Goal: Task Accomplishment & Management: Complete application form

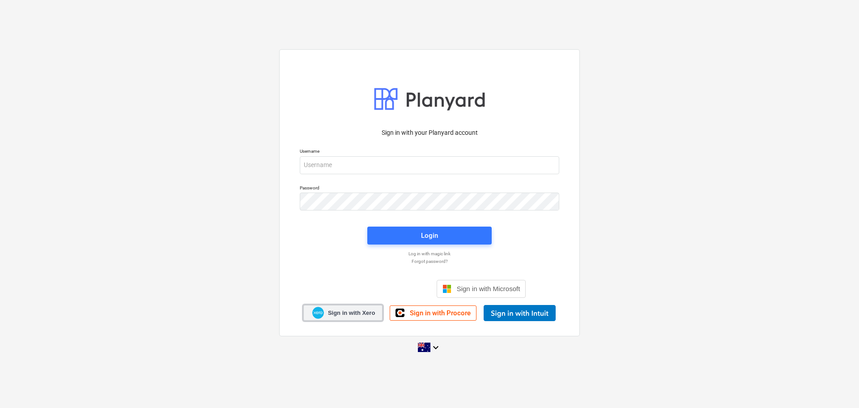
click at [339, 310] on span "Sign in with Xero" at bounding box center [351, 313] width 47 height 8
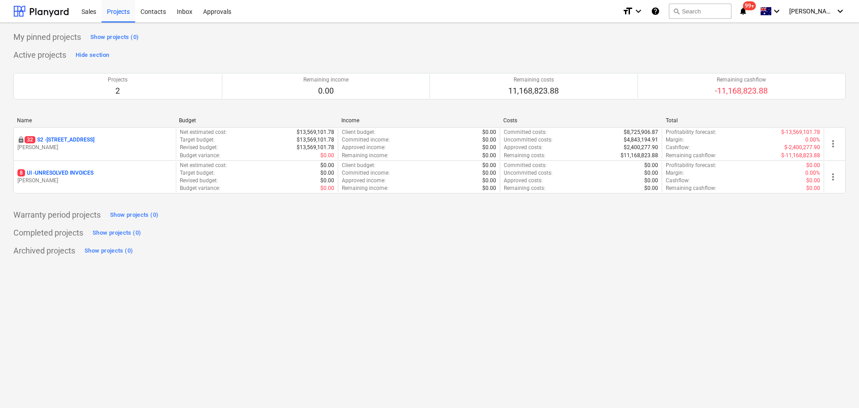
click at [88, 140] on p "32 S2 - 76 Beach Rd, Sandringham" at bounding box center [60, 140] width 70 height 8
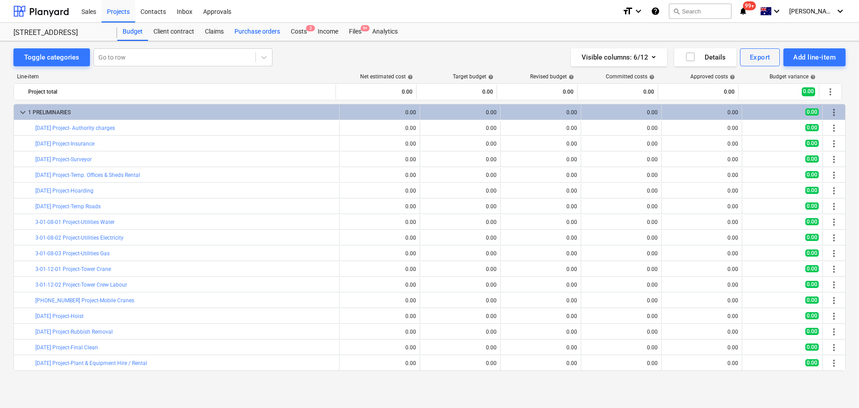
click at [269, 28] on div "Purchase orders" at bounding box center [257, 32] width 56 height 18
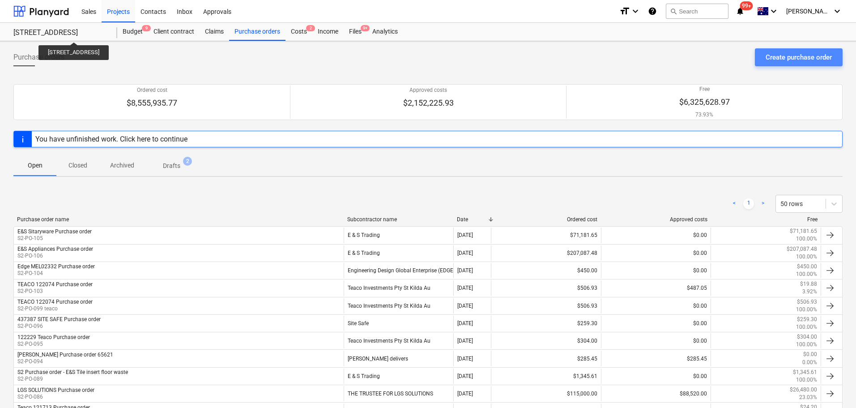
click at [791, 58] on div "Create purchase order" at bounding box center [798, 57] width 66 height 12
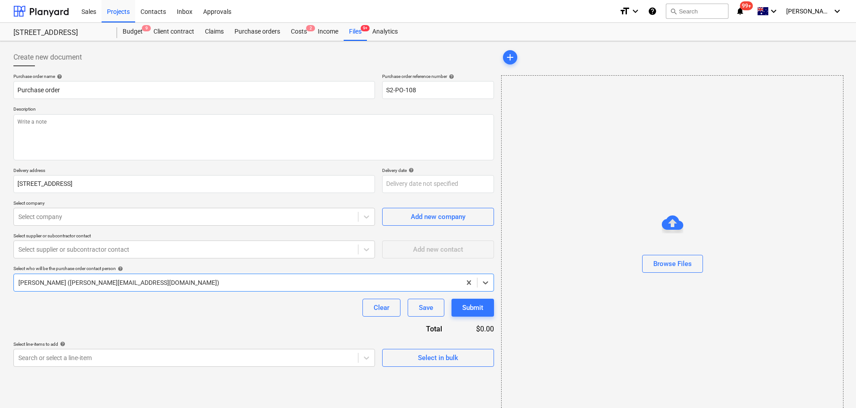
type textarea "x"
type input "S2-PO-108"
click at [19, 94] on input "Purchase order" at bounding box center [193, 90] width 361 height 18
type textarea "x"
type input "TPurchase order"
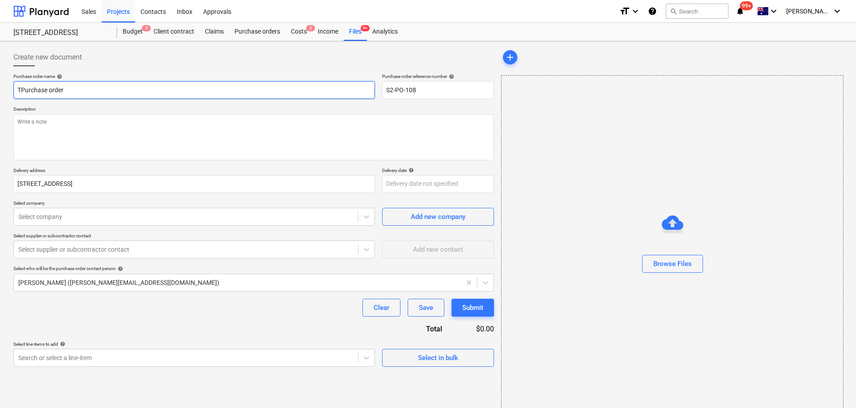
type textarea "x"
type input "TiPurchase order"
type textarea "x"
type input "TimPurchase order"
type textarea "x"
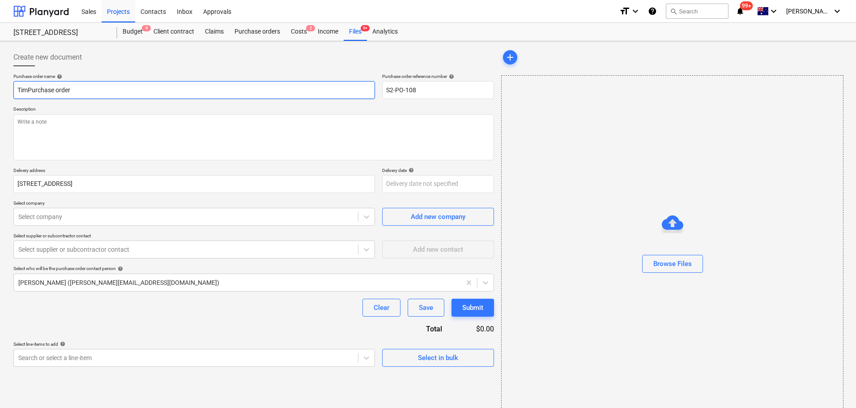
type input "TimbPurchase order"
type textarea "x"
type input "TimbePurchase order"
type textarea "x"
type input "TimberPurchase order"
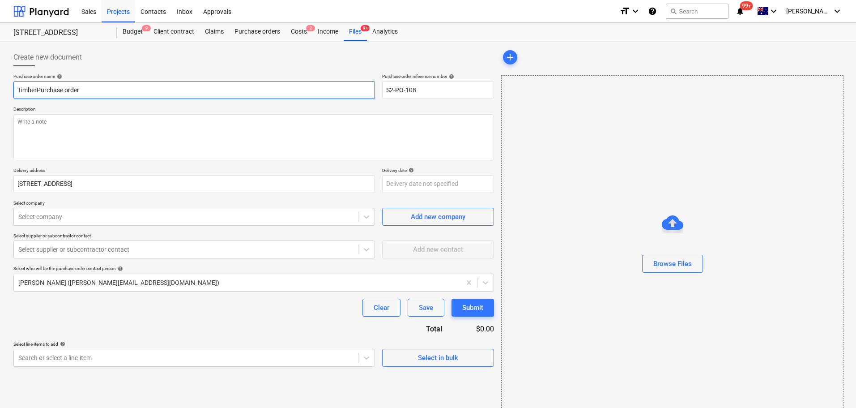
type textarea "x"
type input "TimbePurchase order"
type textarea "x"
type input "TimbPurchase order"
type textarea "x"
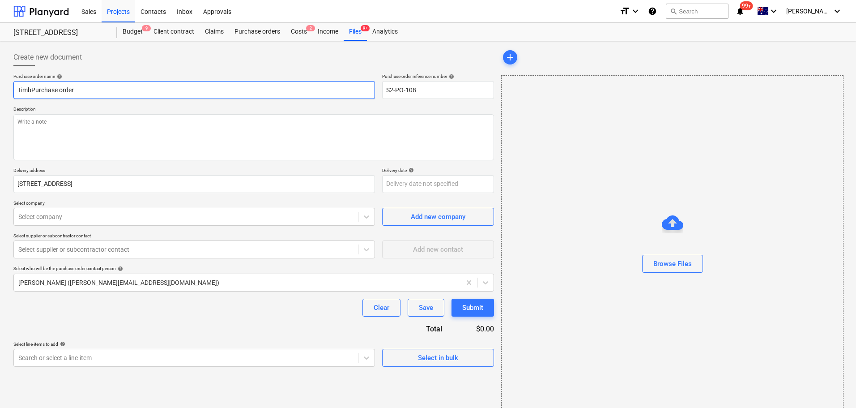
type input "TimPurchase order"
type textarea "x"
type input "TiPurchase order"
type textarea "x"
type input "TPurchase order"
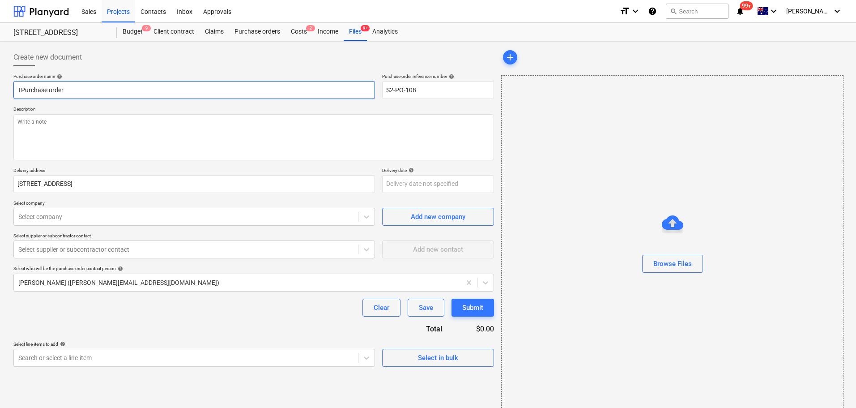
type textarea "x"
type input "Purchase order"
type textarea "x"
type input "TPurchase order"
type textarea "x"
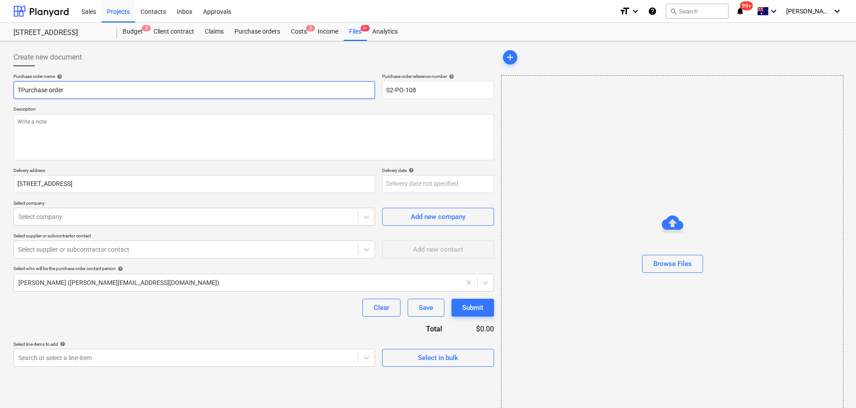
type input "TiPurchase order"
type textarea "x"
type input "TilPurchase order"
type textarea "x"
type input "TilePurchase order"
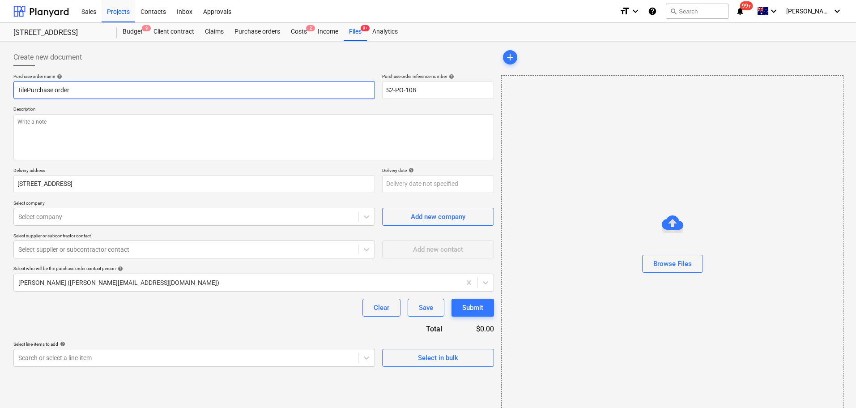
type textarea "x"
type input "Tile Purchase order"
type textarea "x"
type input "Tile iPurchase order"
type textarea "x"
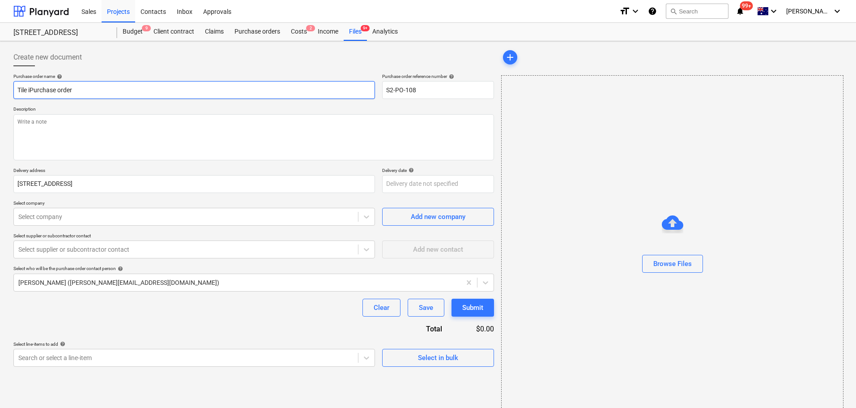
type input "Tile imPurchase order"
type textarea "x"
type input "Tile impPurchase order"
type textarea "x"
type input "Tile impoPurchase order"
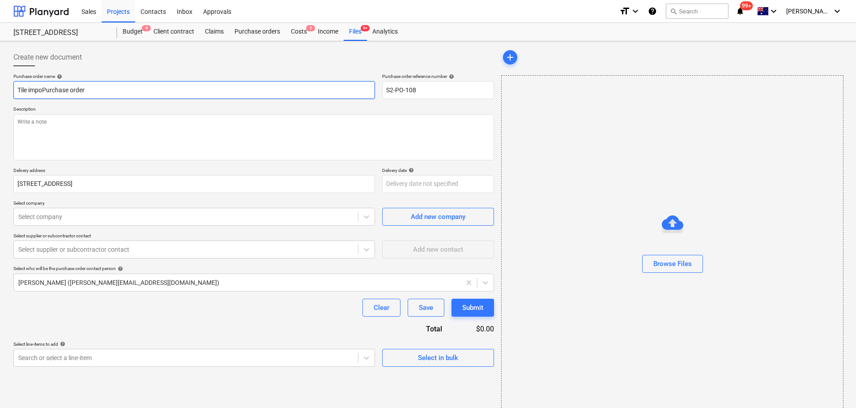
type textarea "x"
type input "Tile imporPurchase order"
type textarea "x"
type input "Tile importPurchase order"
type textarea "x"
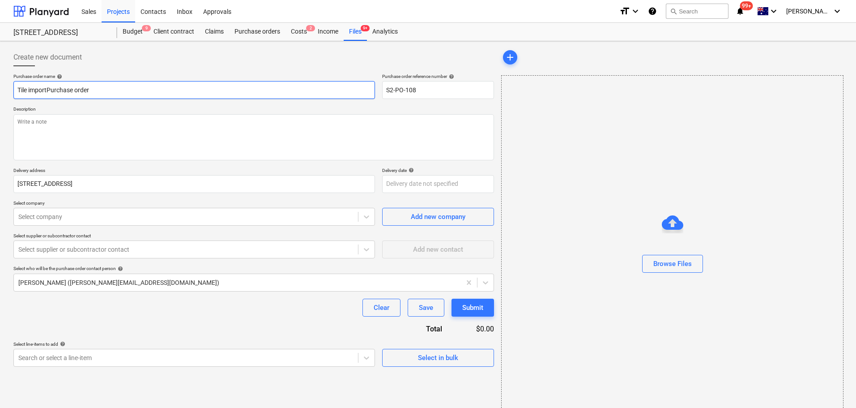
type input "Tile importePurchase order"
type textarea "x"
type input "Tile importerPurchase order"
type textarea "x"
type input "Tile importer Purchase order"
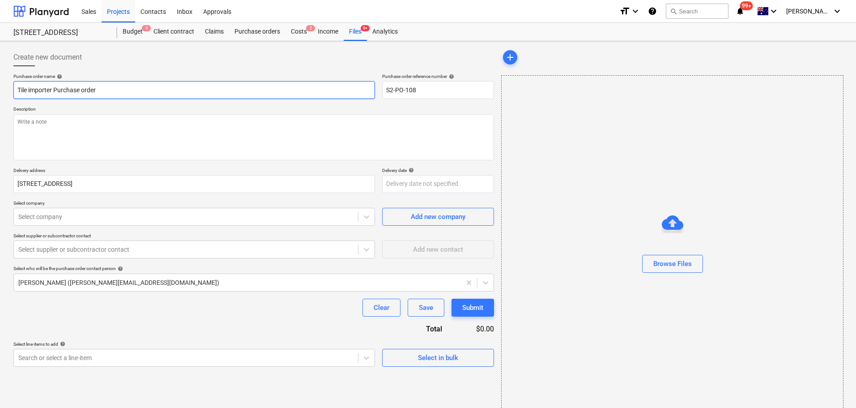
click at [55, 93] on input "Tile importer Purchase order" at bounding box center [193, 90] width 361 height 18
paste input "76 Beach Rd, Sandringham - 90x45 timber"
type textarea "x"
type input "Tile importer 76 Beach Rd, Sandringham - 90x45 timberPurchase order"
type textarea "x"
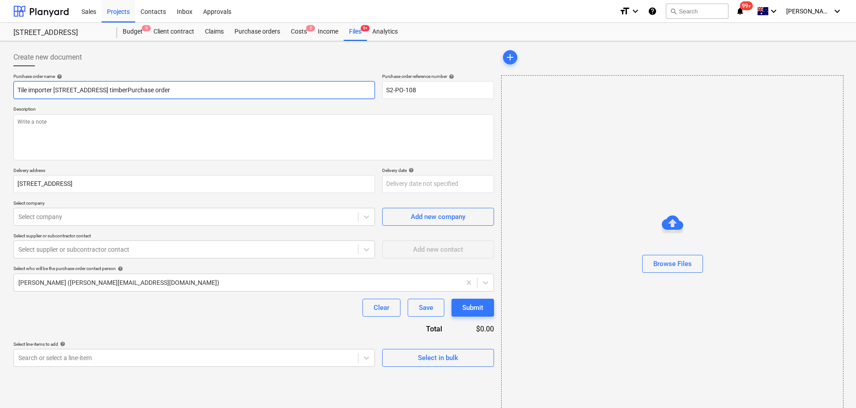
type input "Tile importer Purchase order"
type textarea "x"
type input "Tile importer 0Purchase order"
type textarea "x"
type input "Tile importer 00Purchase order"
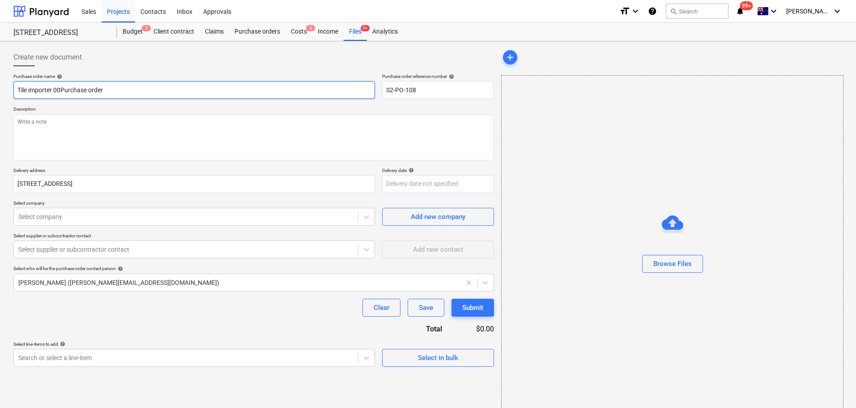
type textarea "x"
type input "Tile importer 001Purchase order"
type textarea "x"
type input "Tile importer 0011Purchase order"
type textarea "x"
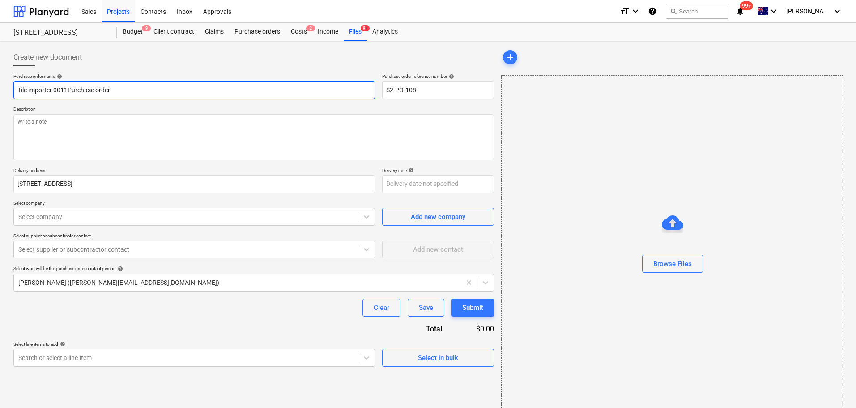
type input "Tile importer 00113Purchase order"
type textarea "x"
type input "Tile importer 001130Purchase order"
type textarea "x"
type input "Tile importer 0011306Purchase order"
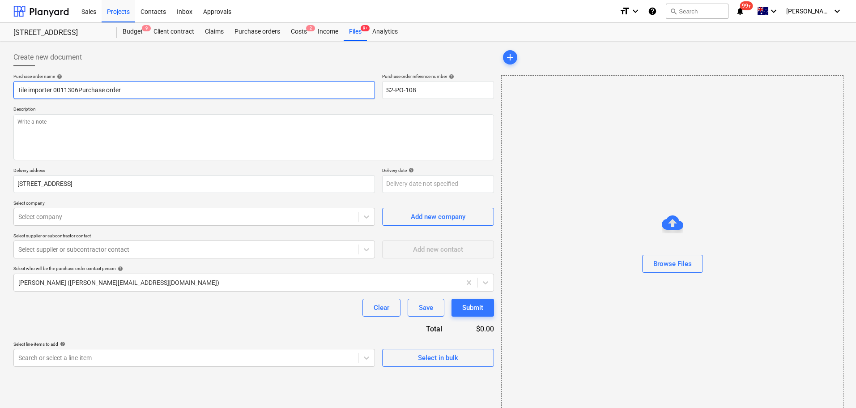
type textarea "x"
type input "Tile importer 00113065Purchase order"
type textarea "x"
drag, startPoint x: 82, startPoint y: 88, endPoint x: -20, endPoint y: 81, distance: 102.7
click at [0, 81] on html "Sales Projects Contacts Inbox Approvals format_size keyboard_arrow_down help se…" at bounding box center [428, 204] width 856 height 408
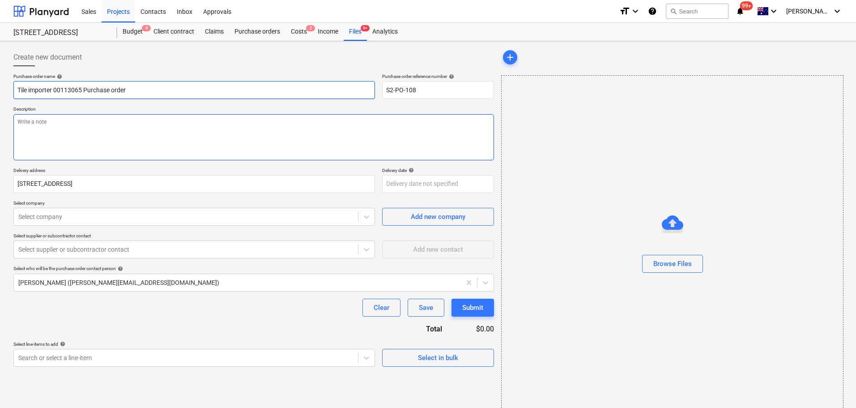
type input "Tile importer 00113065 Purchase order"
click at [225, 139] on textarea at bounding box center [253, 137] width 480 height 46
paste textarea "Tile importer 00113065"
type textarea "x"
type textarea "Tile importer 00113065"
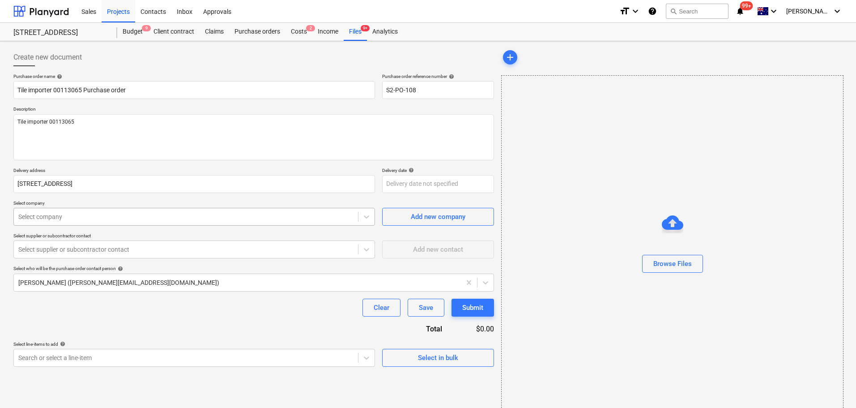
type textarea "x"
click at [174, 210] on div "Select company" at bounding box center [186, 216] width 344 height 13
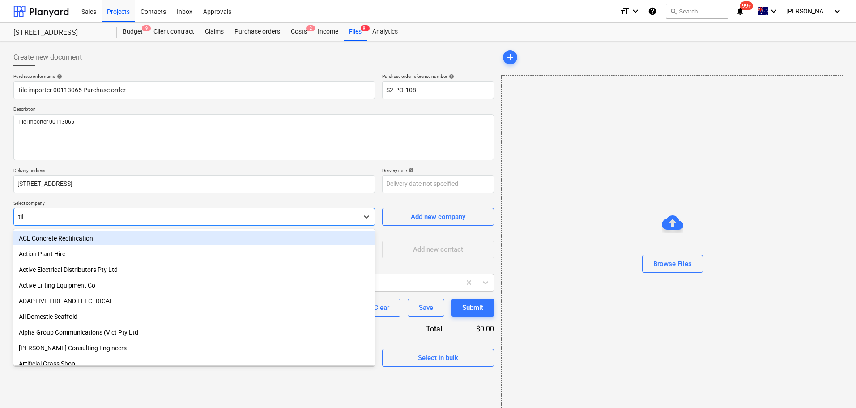
type input "tile"
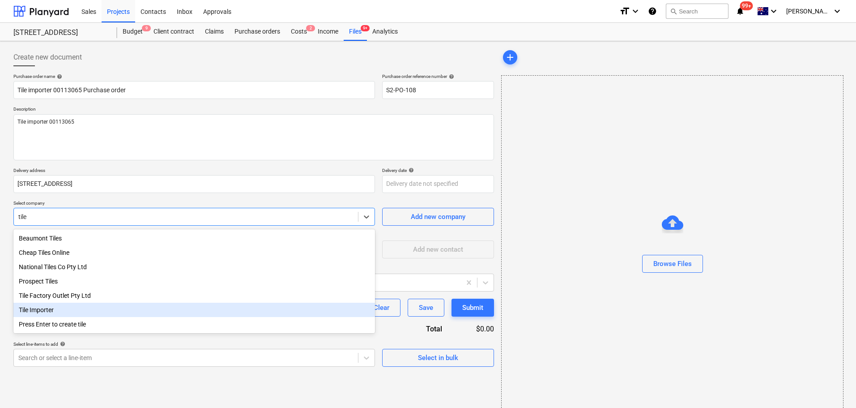
click at [162, 311] on div "Tile Importer" at bounding box center [193, 309] width 361 height 14
type textarea "x"
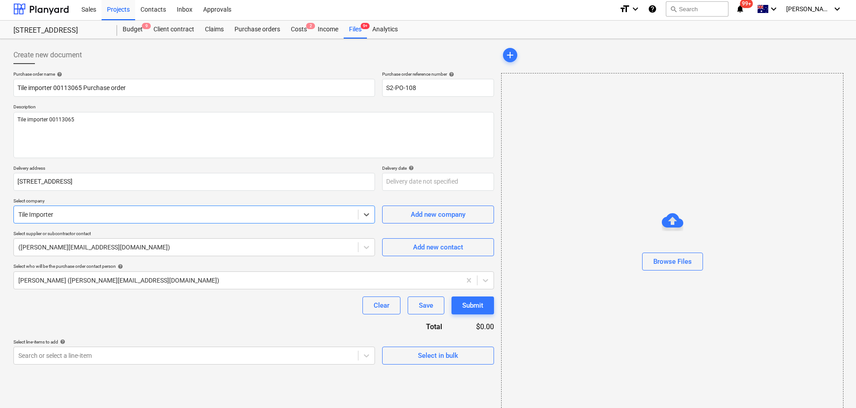
scroll to position [16, 0]
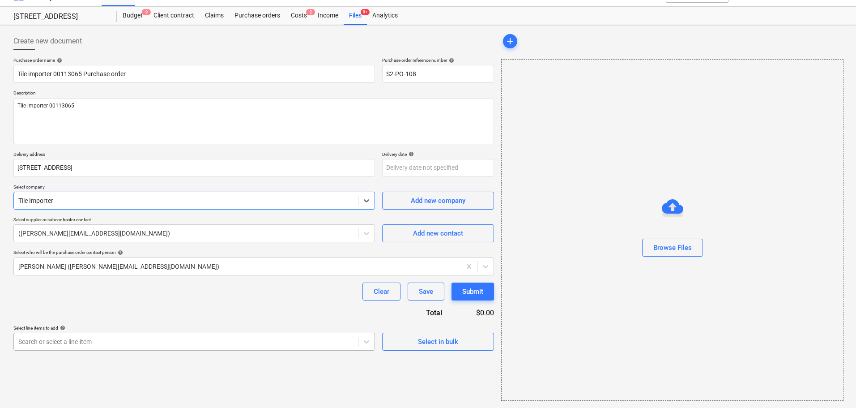
type textarea "x"
click at [155, 333] on body "Sales Projects Contacts Inbox Approvals format_size keyboard_arrow_down help se…" at bounding box center [428, 188] width 856 height 408
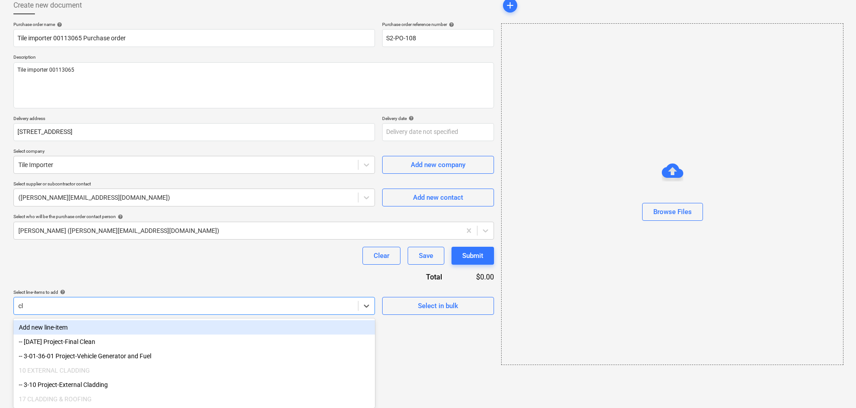
type input "cla"
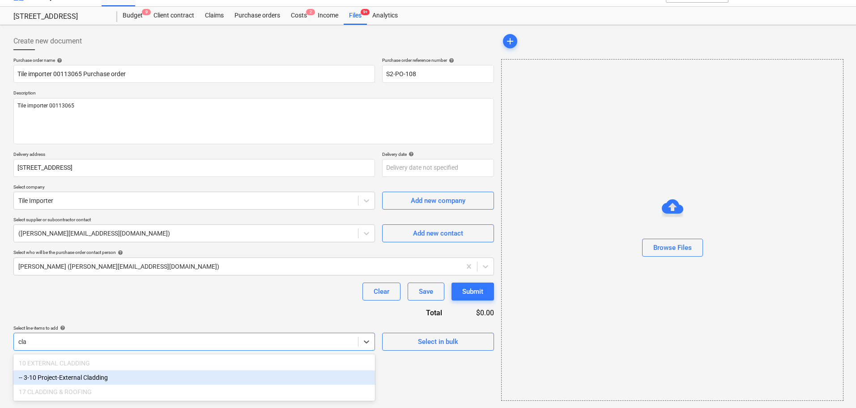
click at [144, 372] on div "-- 3-10 Project-External Cladding" at bounding box center [193, 377] width 361 height 14
type textarea "x"
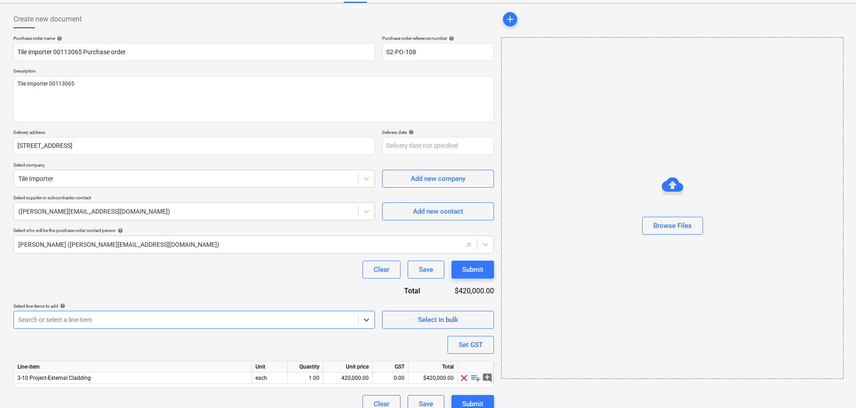
scroll to position [50, 0]
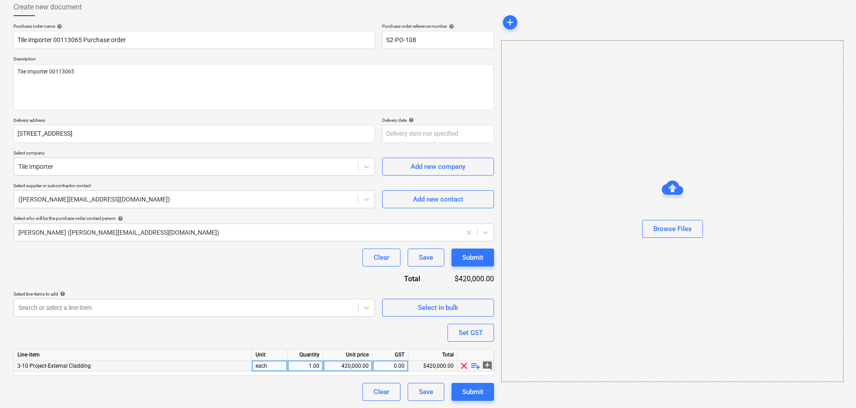
click at [476, 369] on span "playlist_add" at bounding box center [475, 365] width 11 height 11
type textarea "x"
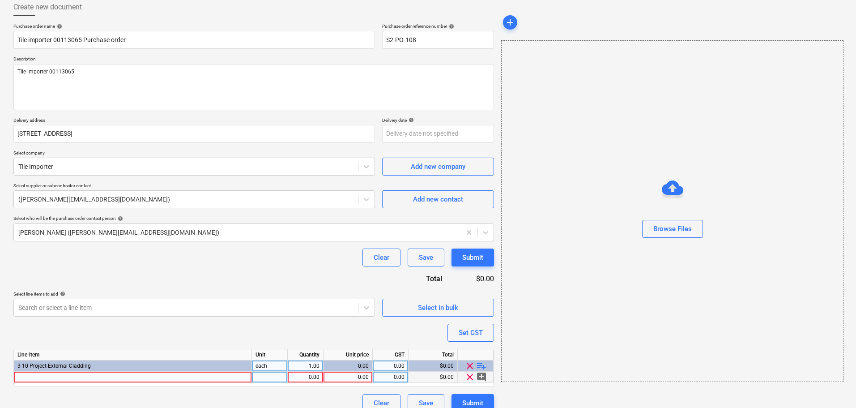
click at [108, 379] on div at bounding box center [133, 376] width 238 height 11
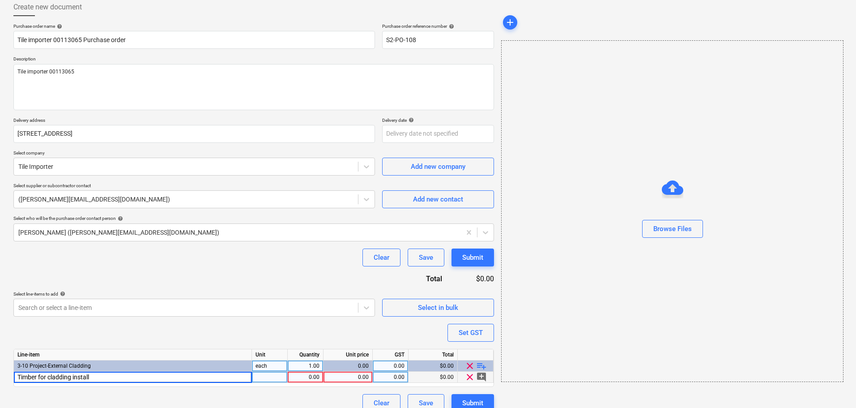
type input "Timber for cladding install"
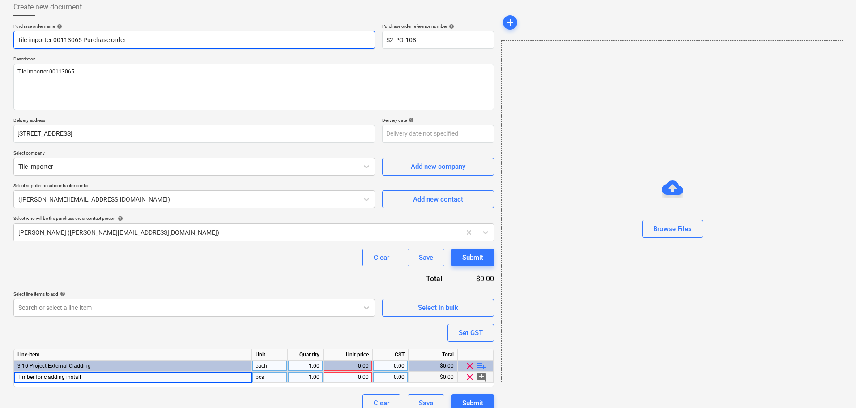
click at [79, 43] on input "Tile importer 00113065 Purchase order" at bounding box center [193, 40] width 361 height 18
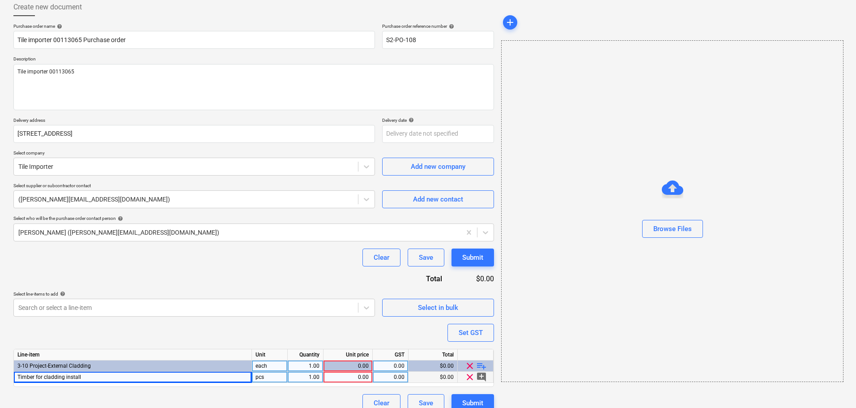
type textarea "x"
drag, startPoint x: 149, startPoint y: 385, endPoint x: 149, endPoint y: 377, distance: 7.7
click at [149, 384] on div "Line-item Unit Quantity Unit price GST Total 3-10 Project-External Cladding eac…" at bounding box center [253, 367] width 480 height 38
click at [149, 377] on div "Timber for cladding install" at bounding box center [133, 376] width 238 height 11
click at [148, 377] on input "Timber for cladding install" at bounding box center [133, 376] width 238 height 11
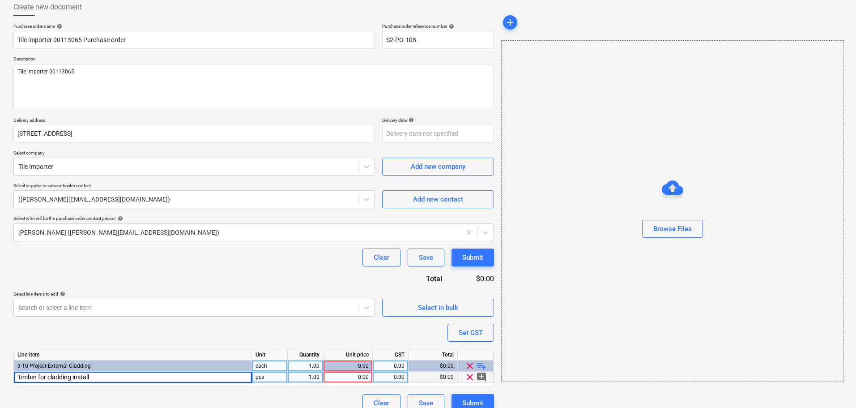
click at [141, 376] on input "Timber for cladding install" at bounding box center [133, 376] width 238 height 11
type input "Timber for cladding install 00113065"
type textarea "x"
click at [363, 381] on div "0.00" at bounding box center [348, 376] width 42 height 11
type input "183.84"
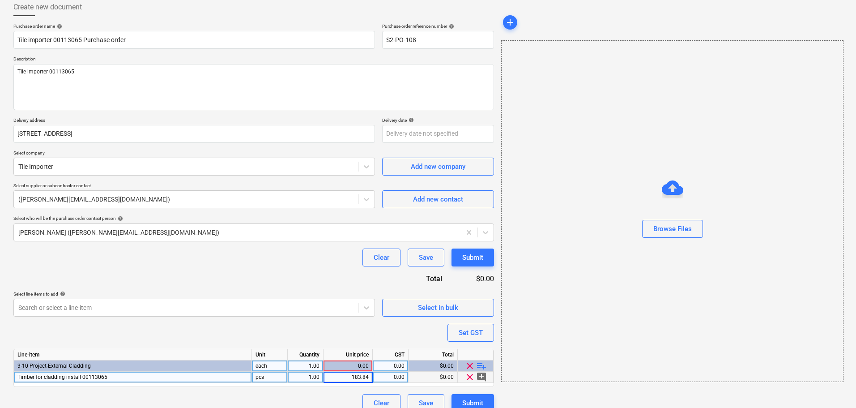
click at [285, 332] on div "Purchase order name help Tile importer 00113065 Purchase order Purchase order r…" at bounding box center [253, 217] width 480 height 388
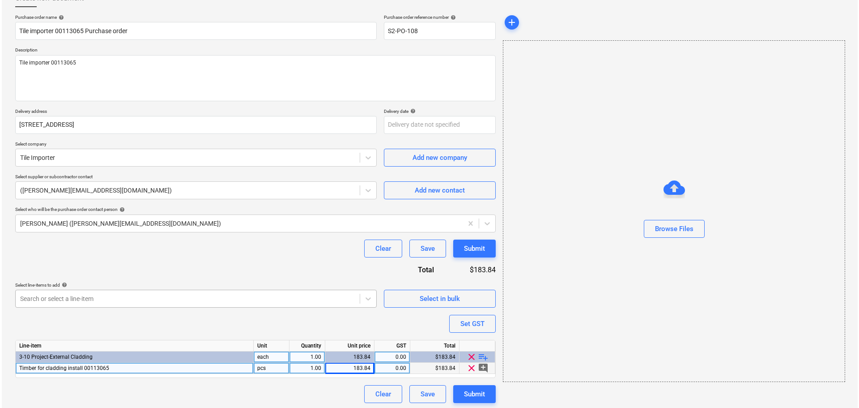
scroll to position [61, 0]
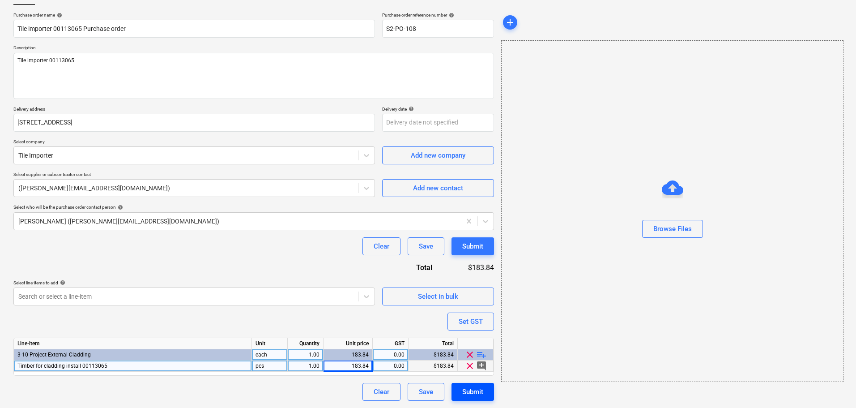
click at [464, 395] on div "Submit" at bounding box center [472, 392] width 21 height 12
type textarea "x"
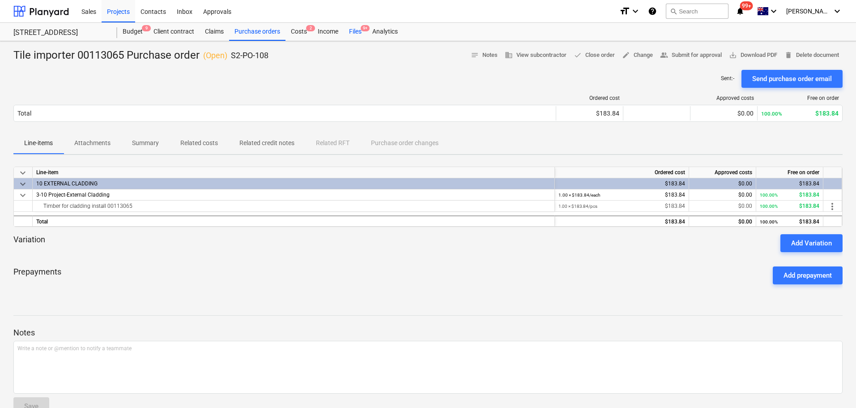
click at [353, 35] on div "Files 9+" at bounding box center [355, 32] width 23 height 18
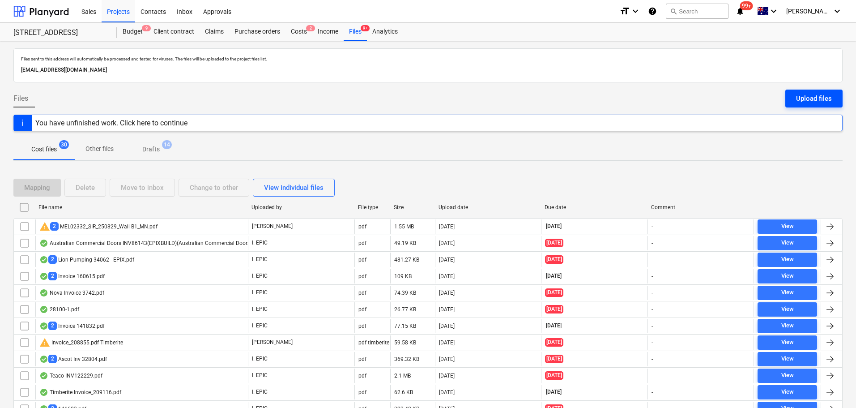
click at [815, 96] on div "Upload files" at bounding box center [814, 99] width 36 height 12
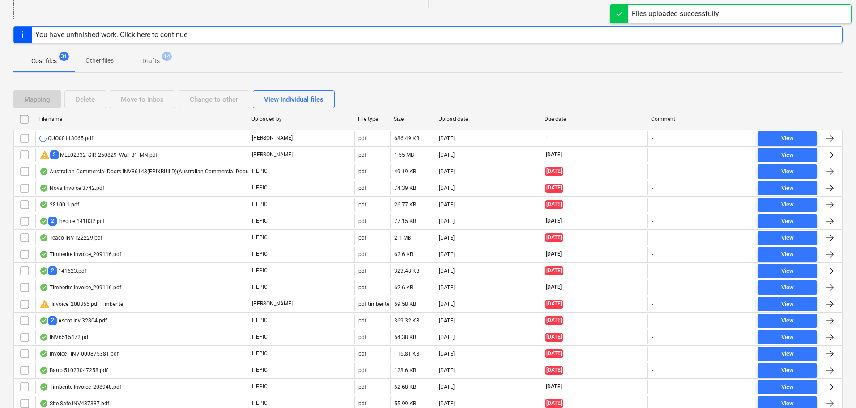
scroll to position [179, 0]
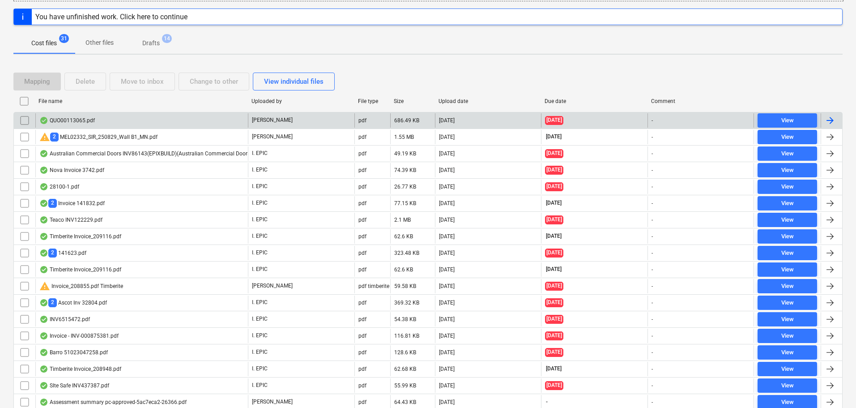
click at [182, 126] on div "QUO00113065.pdf" at bounding box center [141, 120] width 212 height 14
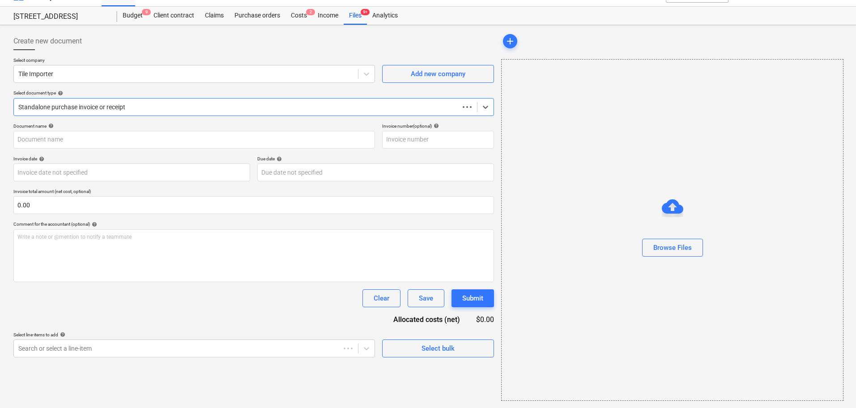
scroll to position [16, 0]
type input "00113065"
type input "13 Jun 2025"
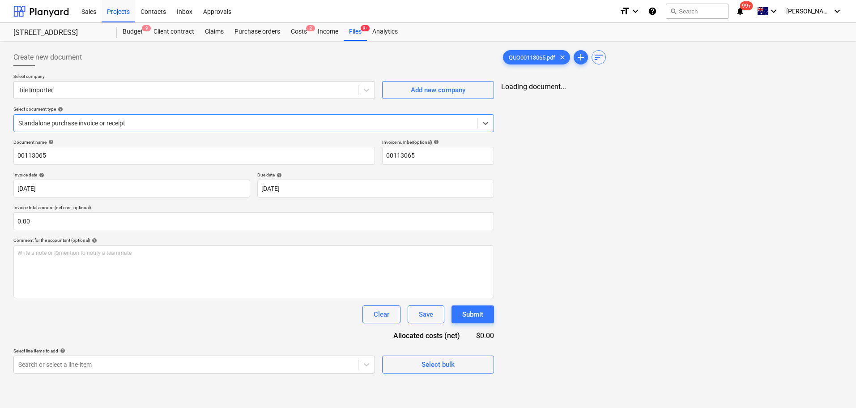
scroll to position [0, 0]
click at [164, 105] on div "Select company Tile Importer Add new company Select document type help Standalo…" at bounding box center [254, 106] width 482 height 66
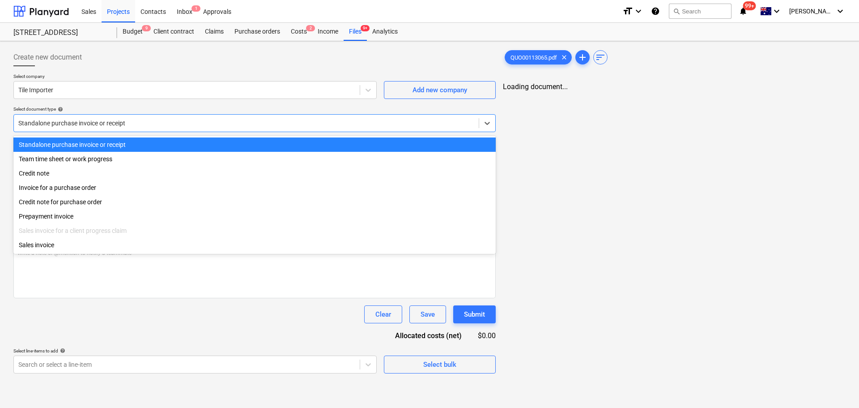
click at [163, 119] on div at bounding box center [246, 123] width 456 height 9
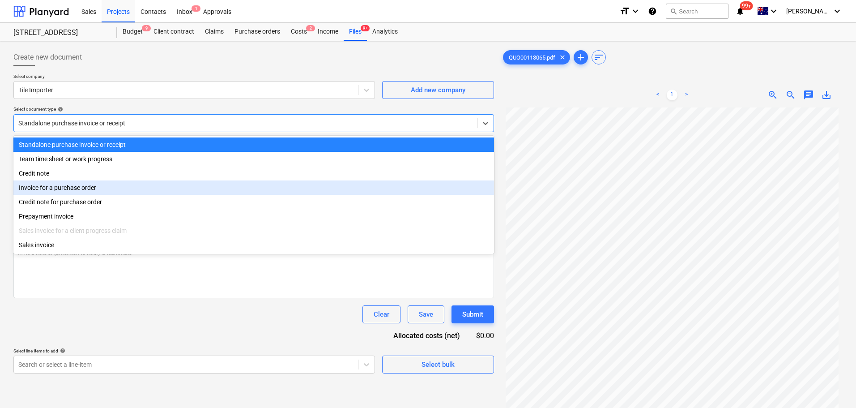
click at [152, 195] on div "Invoice for a purchase order" at bounding box center [253, 187] width 480 height 14
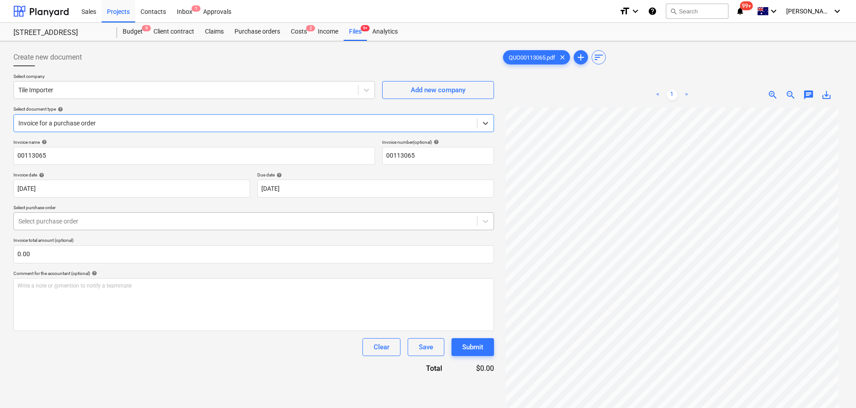
click at [146, 224] on div at bounding box center [245, 221] width 454 height 9
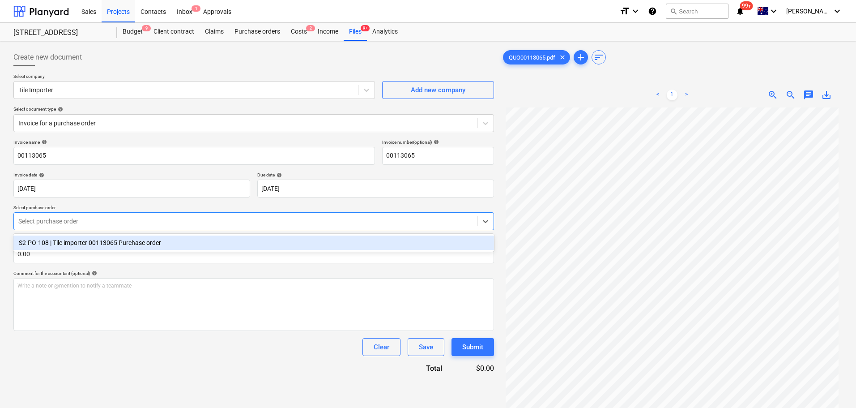
click at [144, 242] on div "S2-PO-108 | Tile importer 00113065 Purchase order" at bounding box center [253, 242] width 480 height 14
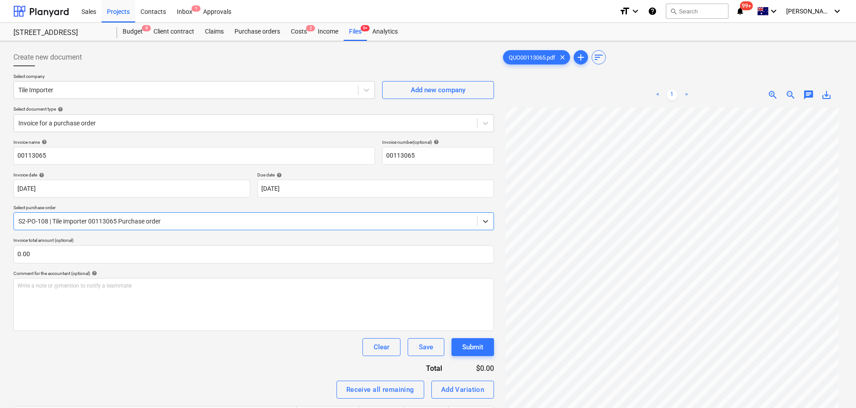
scroll to position [89, 0]
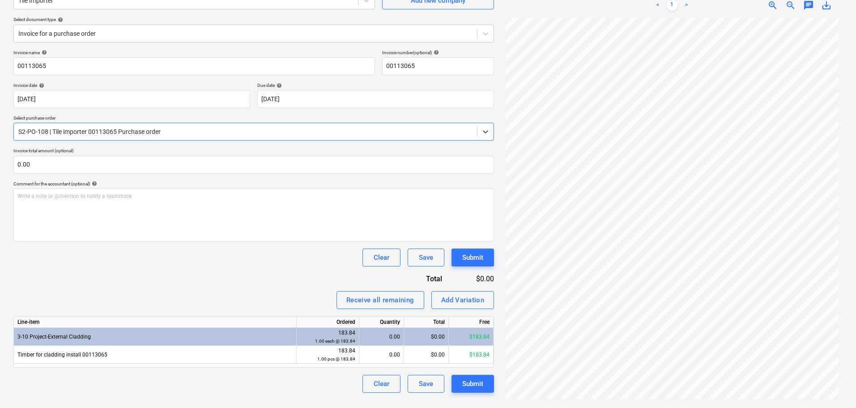
click at [134, 174] on div "Invoice name help 00113065 Invoice number (optional) help 00113065 Invoice date…" at bounding box center [253, 221] width 480 height 343
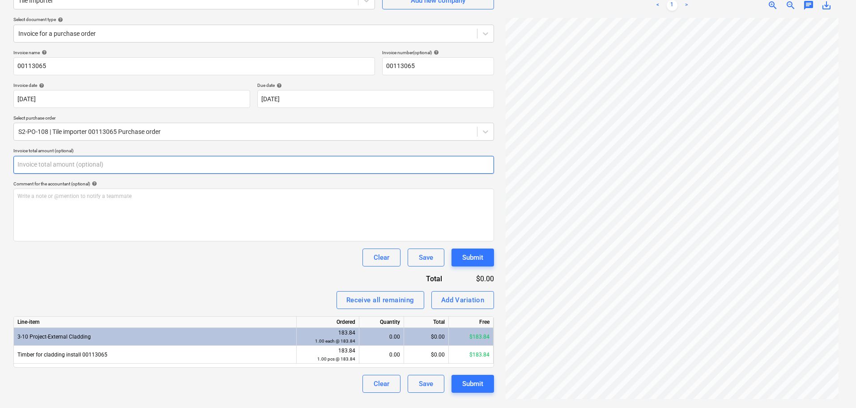
click at [134, 173] on input "text" at bounding box center [253, 165] width 480 height 18
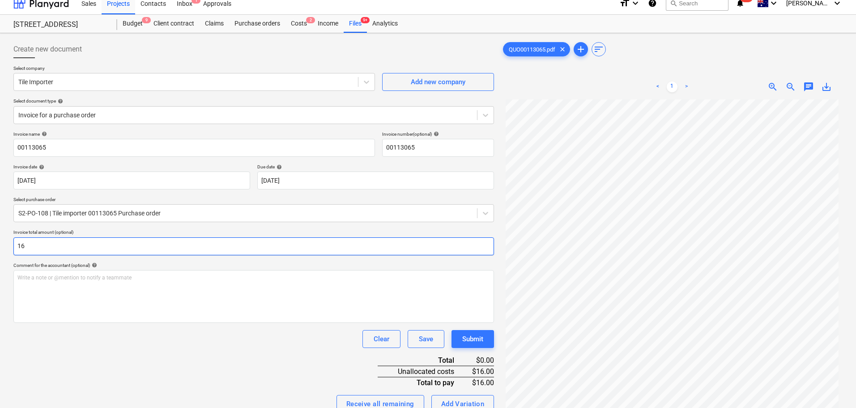
scroll to position [0, 0]
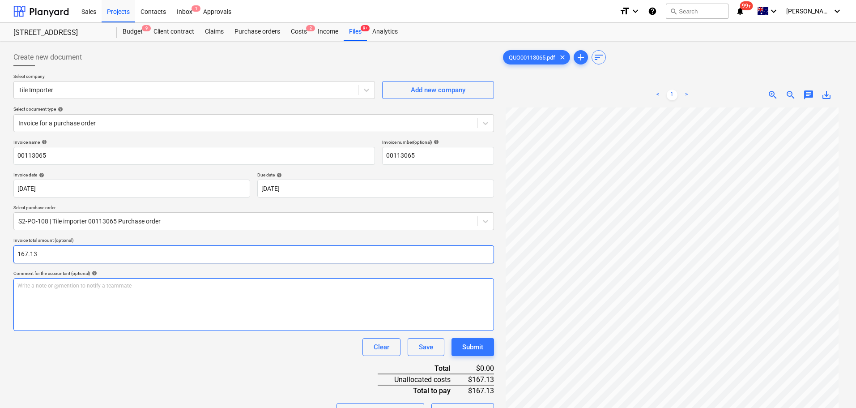
type input "167.13"
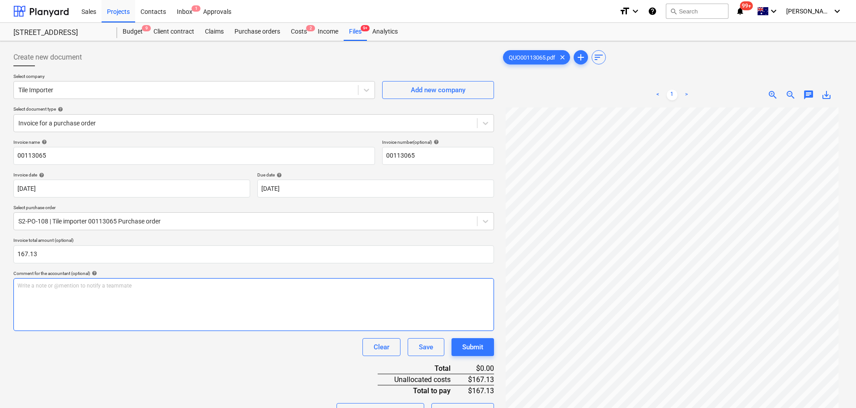
click at [170, 315] on div "Write a note or @mention to notify a teammate ﻿" at bounding box center [253, 304] width 480 height 53
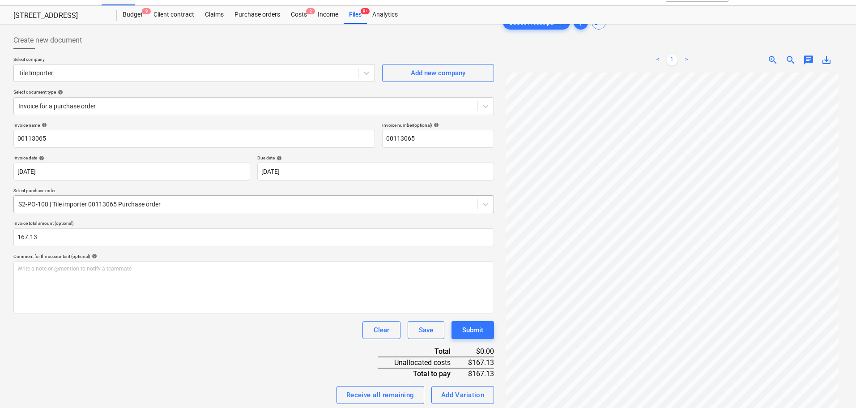
scroll to position [14, 0]
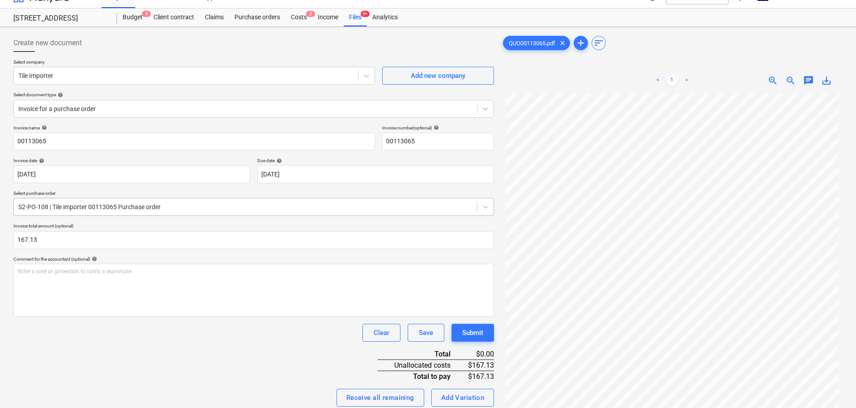
click at [150, 209] on div at bounding box center [245, 206] width 454 height 9
click at [143, 272] on p "Write a note or @mention to notify a teammate ﻿" at bounding box center [253, 272] width 472 height 8
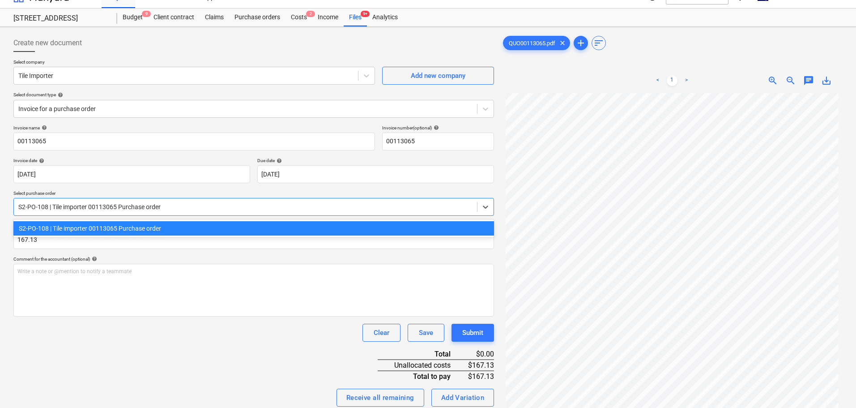
click at [102, 207] on div at bounding box center [245, 206] width 454 height 9
click at [83, 272] on p "Write a note or @mention to notify a teammate ﻿" at bounding box center [253, 272] width 472 height 8
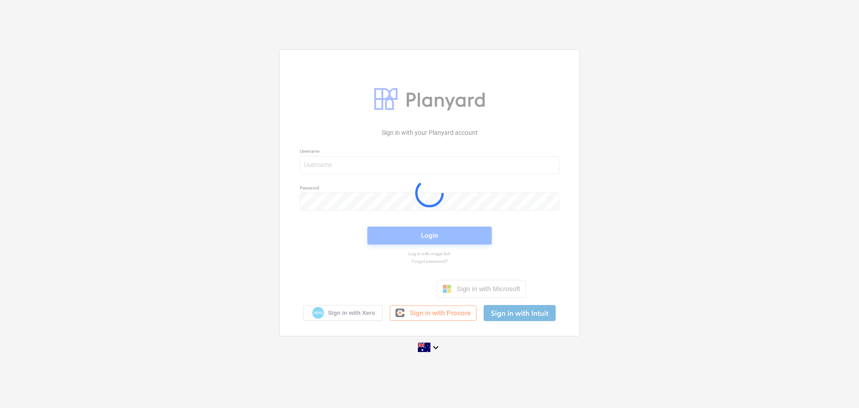
click at [64, 221] on div "Sign in with your Planyard account Username Password Login Log in with magic li…" at bounding box center [429, 203] width 859 height 323
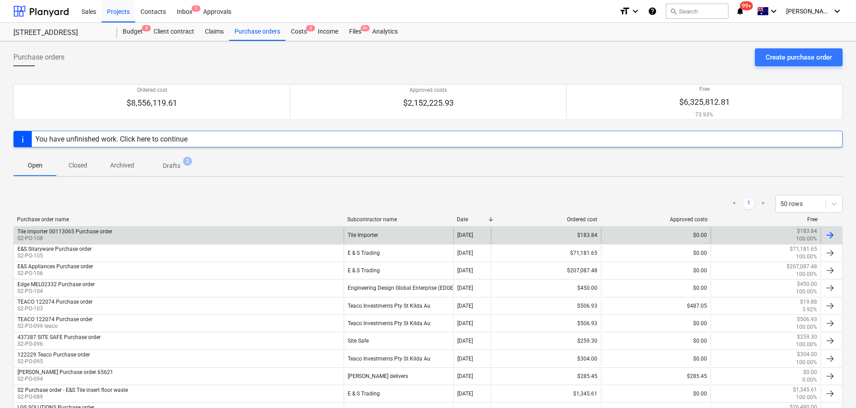
click at [85, 238] on p "S2-PO-108" at bounding box center [64, 238] width 95 height 8
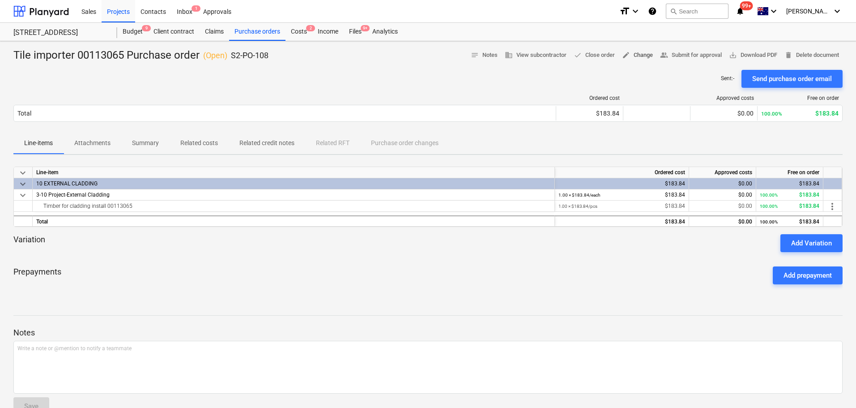
click at [629, 51] on span "edit Change" at bounding box center [637, 55] width 31 height 10
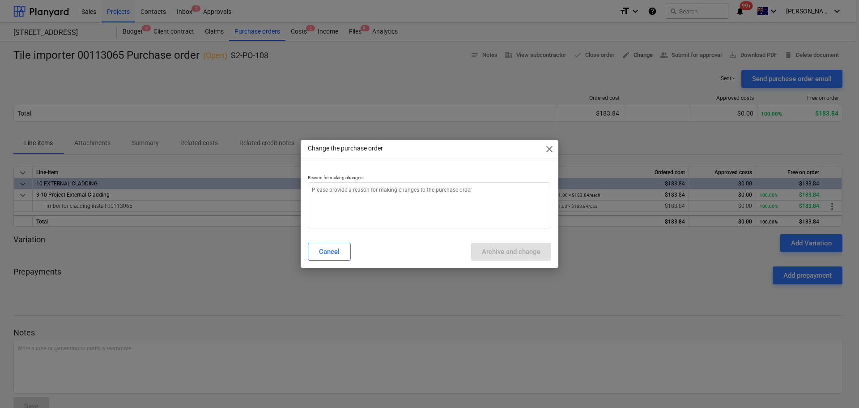
type textarea "x"
click at [493, 229] on div "Reason for making changes" at bounding box center [430, 201] width 258 height 68
click at [489, 217] on textarea at bounding box center [429, 205] width 243 height 46
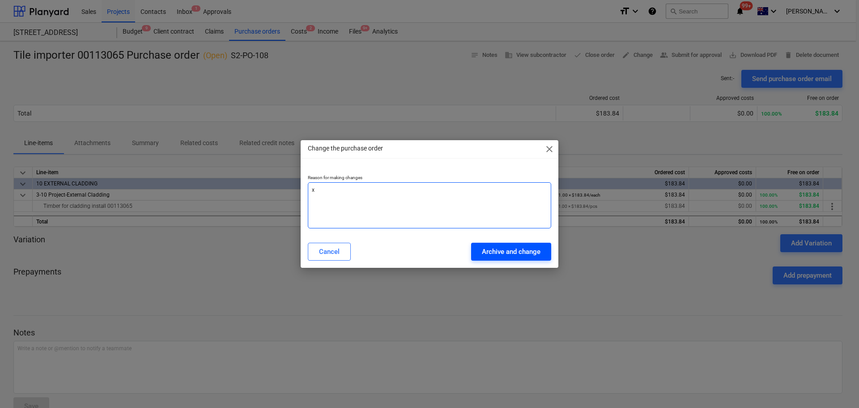
type textarea "x"
click at [505, 245] on button "Archive and change" at bounding box center [511, 251] width 80 height 18
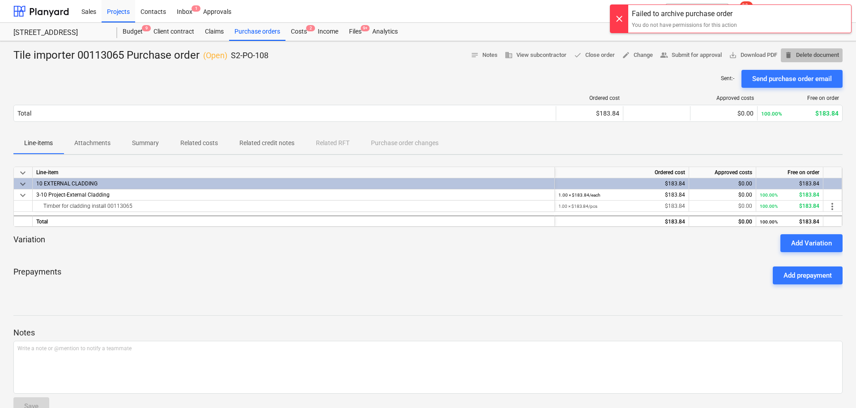
click at [809, 54] on span "delete Delete document" at bounding box center [811, 55] width 55 height 10
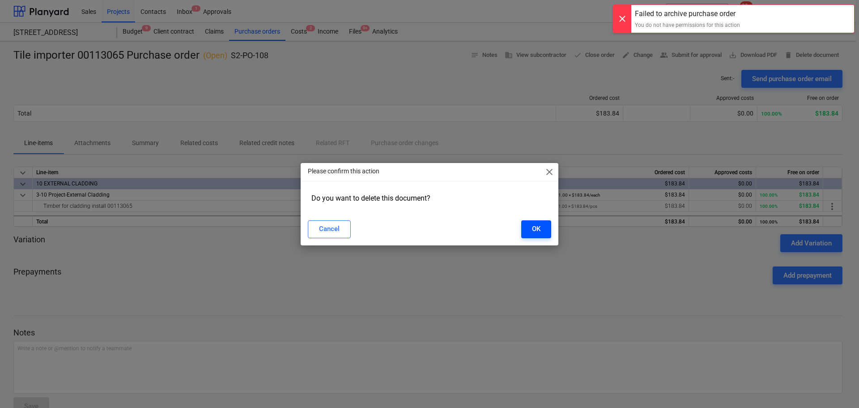
click at [537, 235] on button "OK" at bounding box center [536, 229] width 30 height 18
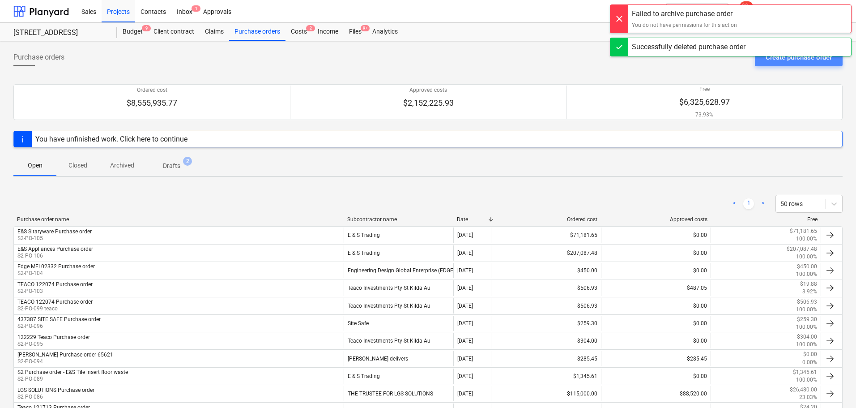
click at [785, 61] on div "Create purchase order" at bounding box center [798, 57] width 66 height 12
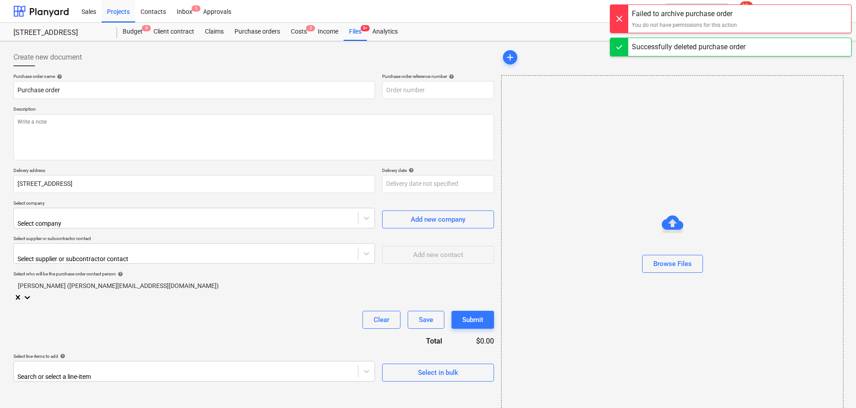
type input "S2-PO-109"
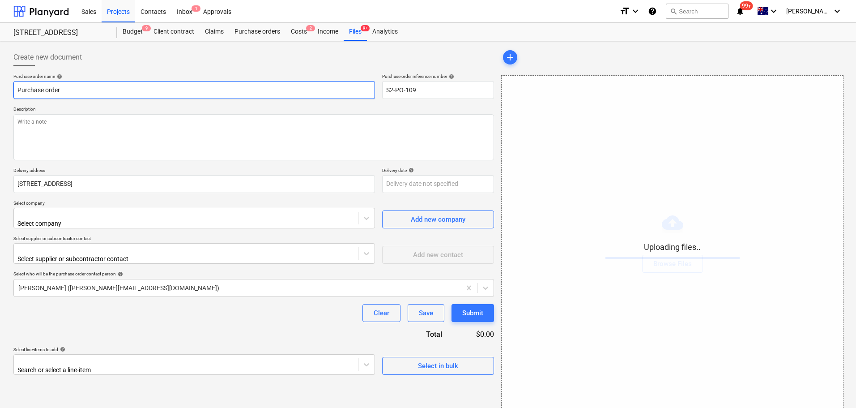
drag, startPoint x: 44, startPoint y: 87, endPoint x: 44, endPoint y: 93, distance: 5.8
click at [44, 87] on input "Purchase order" at bounding box center [193, 90] width 361 height 18
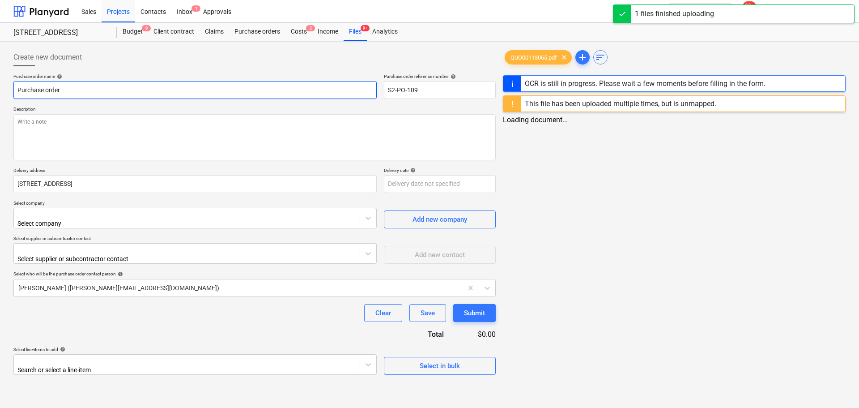
click at [17, 90] on input "Purchase order" at bounding box center [194, 90] width 363 height 18
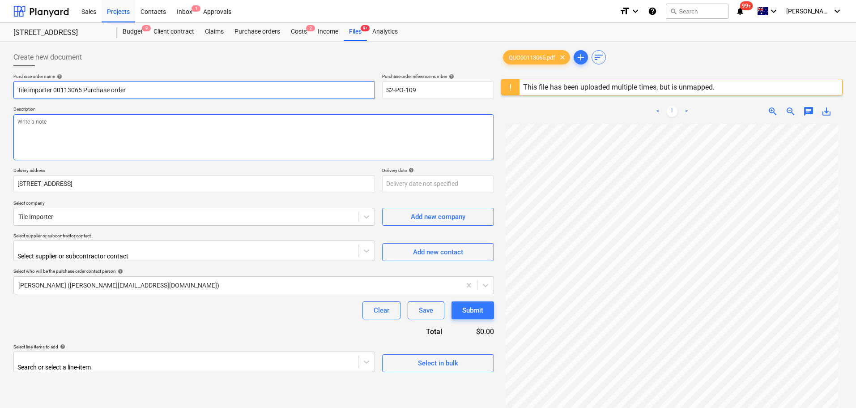
type input "Tile importer 00113065 Purchase order"
click at [83, 143] on textarea at bounding box center [253, 137] width 480 height 46
paste textarea "00113065"
type textarea "00113065"
click at [78, 255] on div "Select supplier or subcontractor contact" at bounding box center [186, 251] width 344 height 20
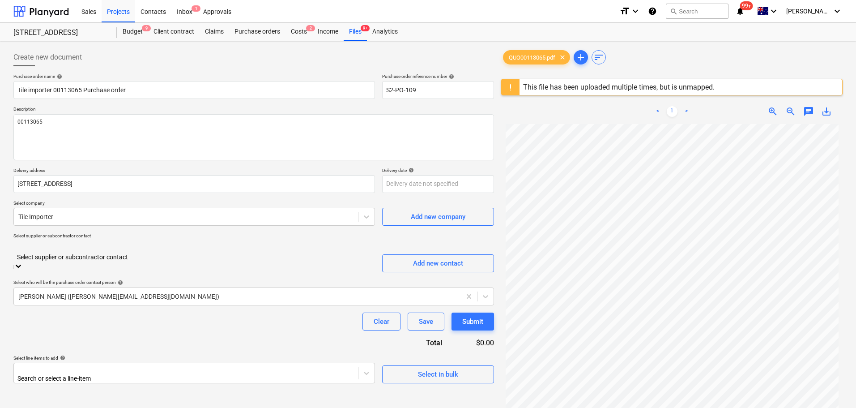
click at [138, 407] on div "([PERSON_NAME][EMAIL_ADDRESS][DOMAIN_NAME])" at bounding box center [428, 411] width 856 height 7
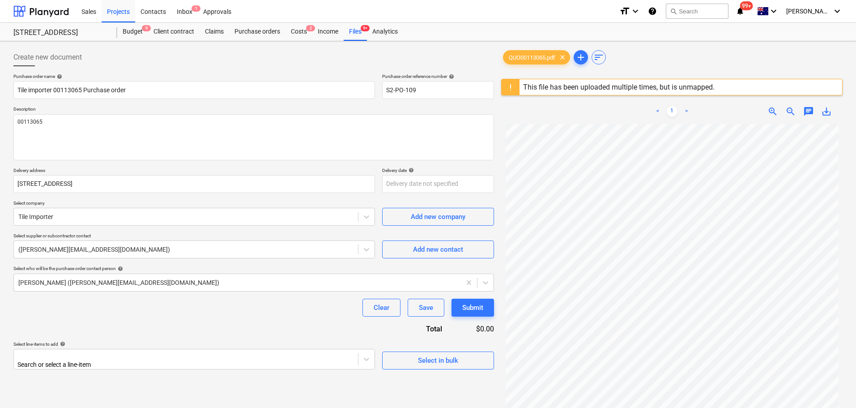
click at [89, 368] on div "Create new document Purchase order name help Tile importer 00113065 Purchase or…" at bounding box center [254, 277] width 488 height 465
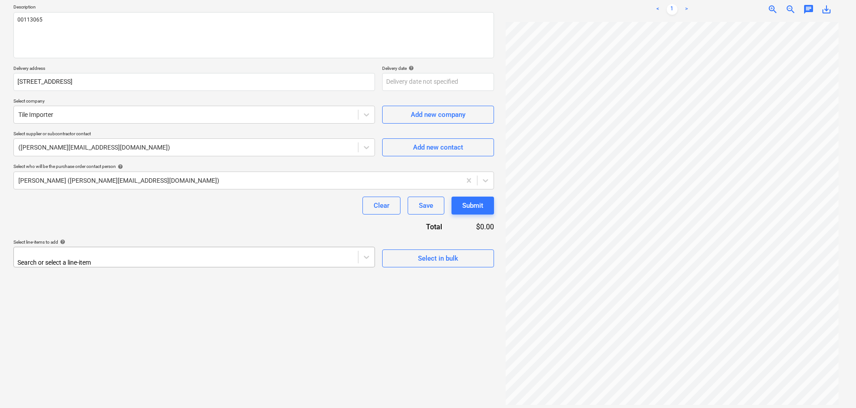
click at [89, 306] on body "Sales Projects Contacts Inbox 1 Approvals format_size keyboard_arrow_down help …" at bounding box center [428, 102] width 856 height 408
type input "cladd"
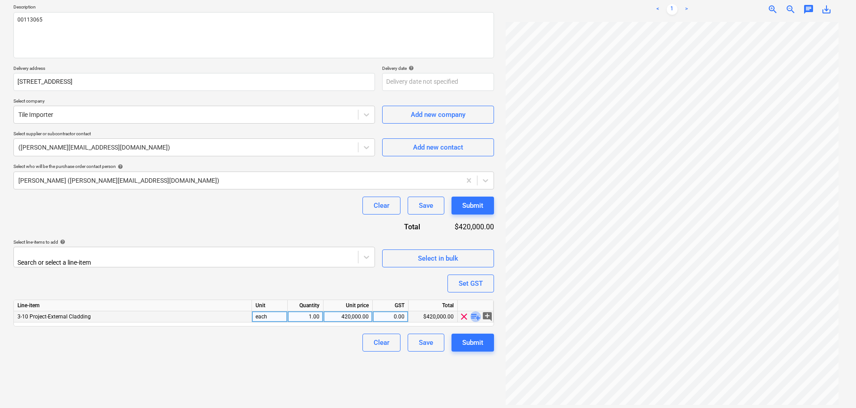
click at [473, 313] on span "playlist_add" at bounding box center [475, 316] width 11 height 11
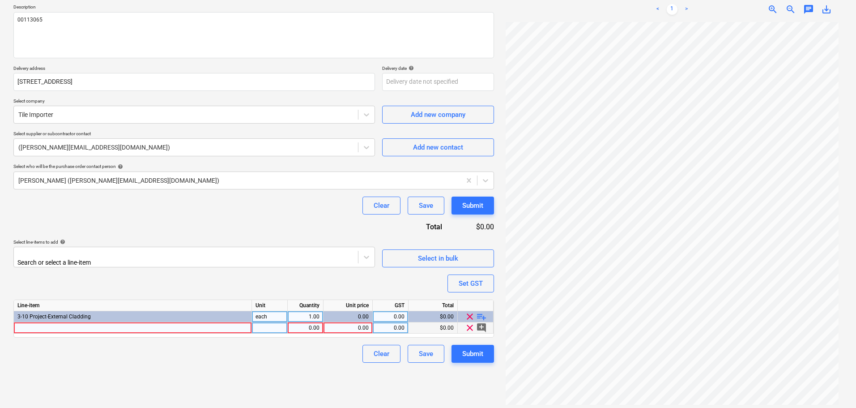
click at [307, 323] on div "0.00" at bounding box center [305, 327] width 28 height 11
type input "1"
click at [235, 326] on div at bounding box center [133, 327] width 238 height 11
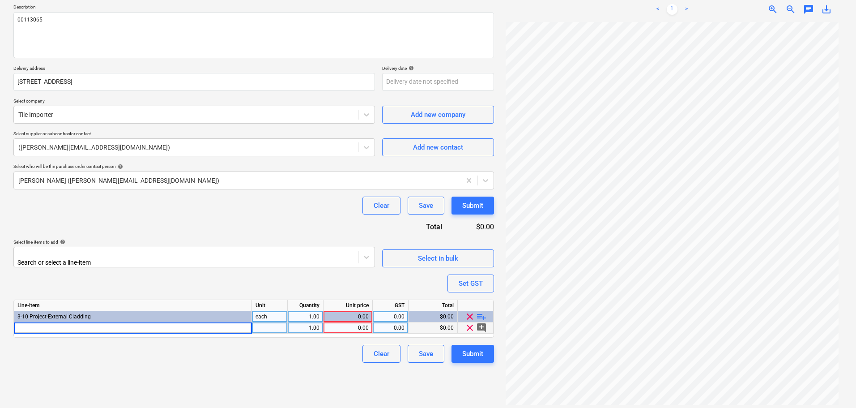
type input "00113065"
click at [348, 322] on div "0.00" at bounding box center [348, 327] width 42 height 11
type input "167.13"
click at [348, 322] on input "167.13" at bounding box center [347, 327] width 49 height 11
drag, startPoint x: 325, startPoint y: 359, endPoint x: 342, endPoint y: 362, distance: 17.7
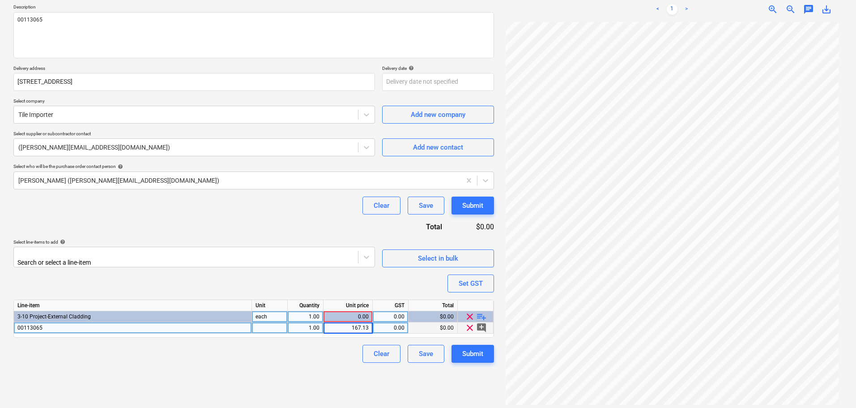
click at [325, 360] on div "Clear Save Submit" at bounding box center [253, 353] width 480 height 18
click at [484, 358] on button "Submit" at bounding box center [472, 353] width 42 height 18
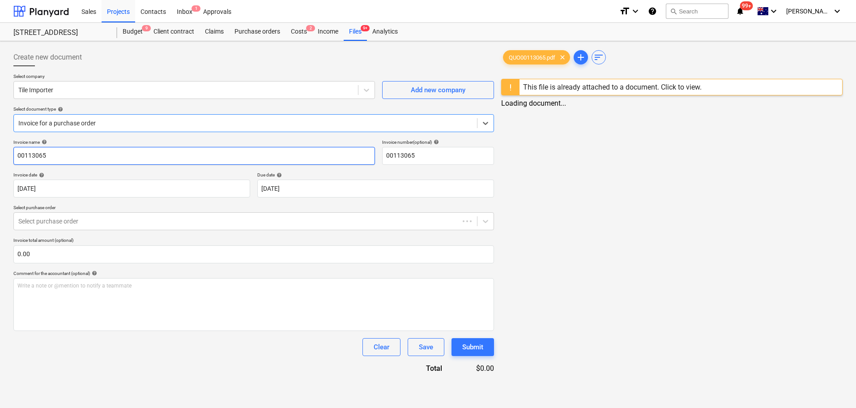
type input "00113065"
type input "13 Jun 2025"
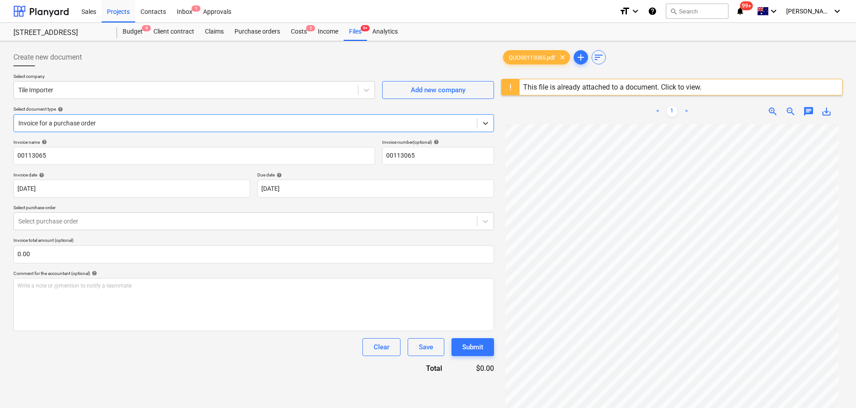
click at [122, 122] on div at bounding box center [245, 123] width 454 height 9
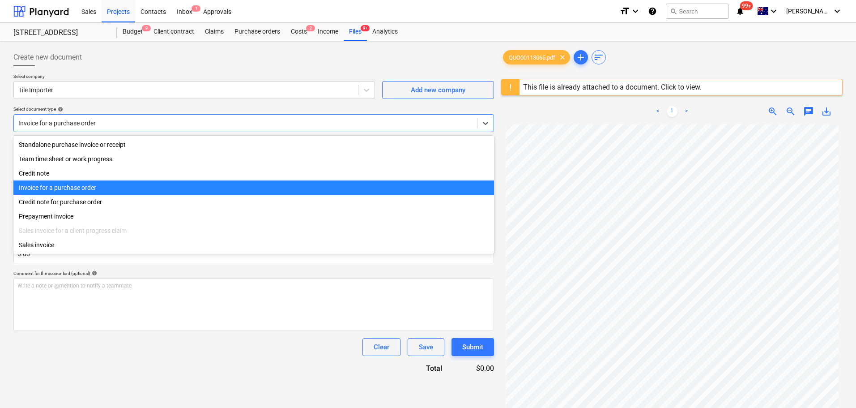
click at [86, 184] on div "Invoice for a purchase order" at bounding box center [253, 187] width 480 height 14
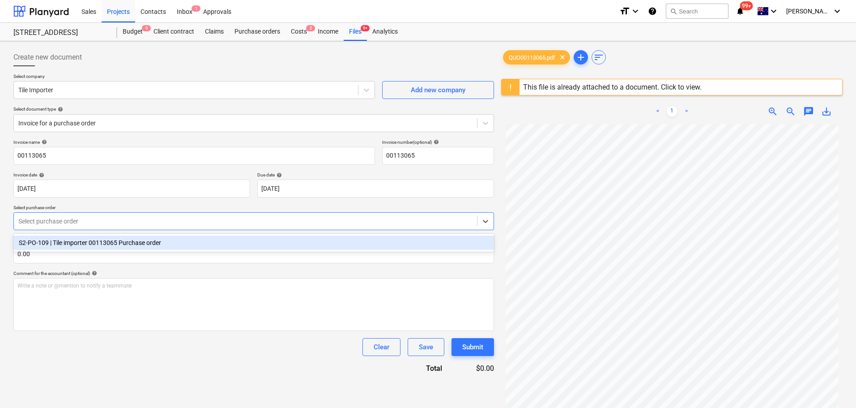
click at [77, 221] on div at bounding box center [245, 221] width 454 height 9
click at [83, 245] on div "S2-PO-109 | Tile importer 00113065 Purchase order" at bounding box center [253, 242] width 480 height 14
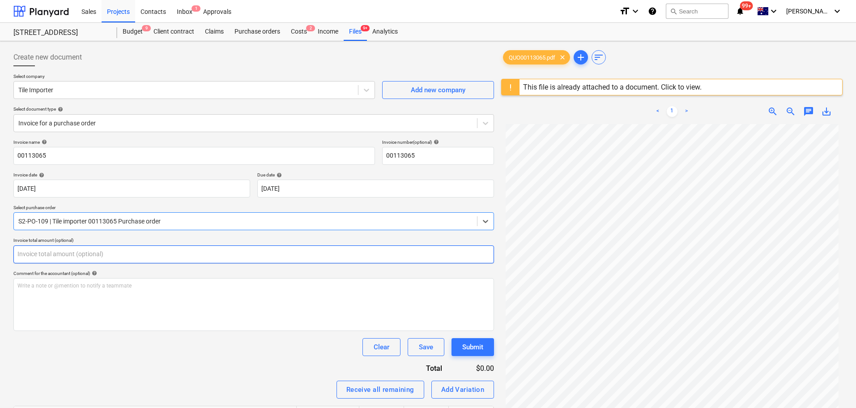
click at [66, 255] on input "text" at bounding box center [253, 254] width 480 height 18
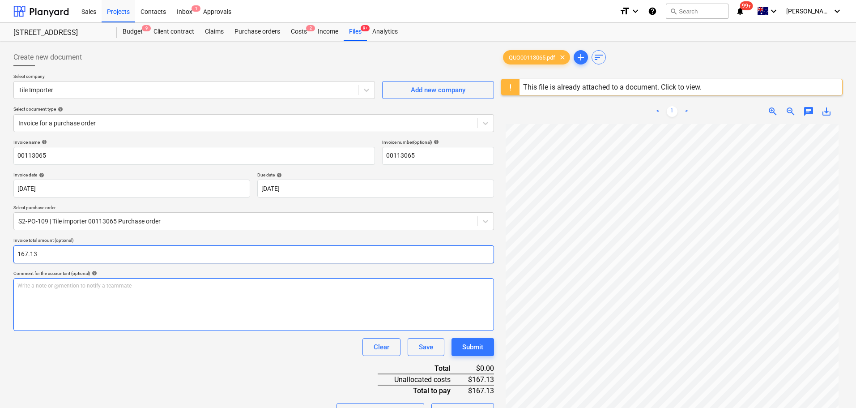
type input "167.13"
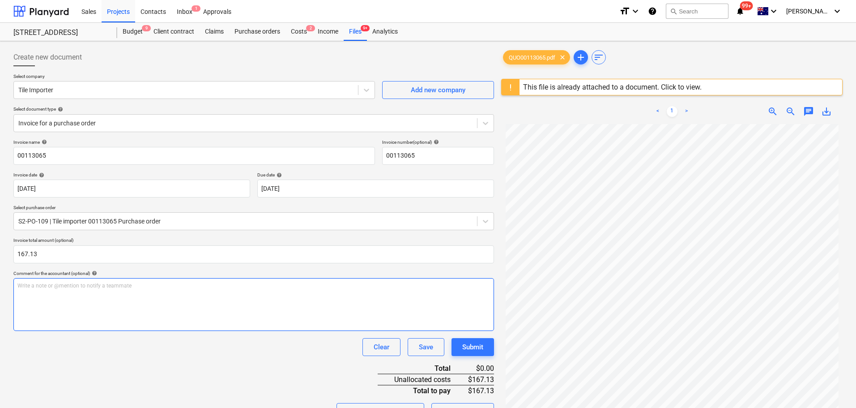
click at [99, 316] on div "Write a note or @mention to notify a teammate ﻿" at bounding box center [253, 304] width 480 height 53
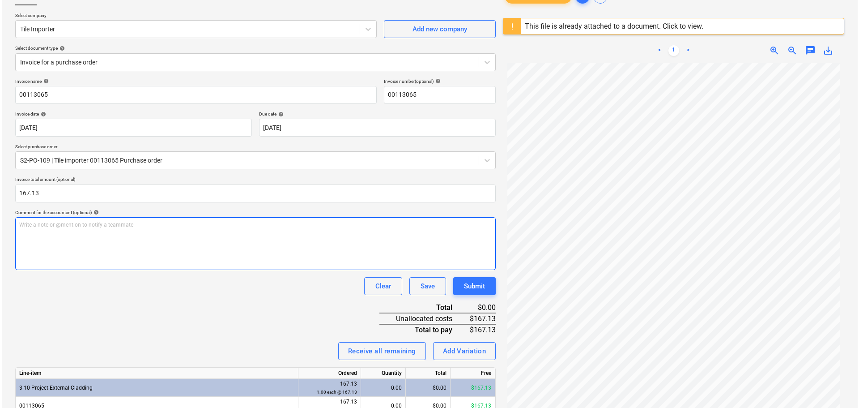
scroll to position [106, 0]
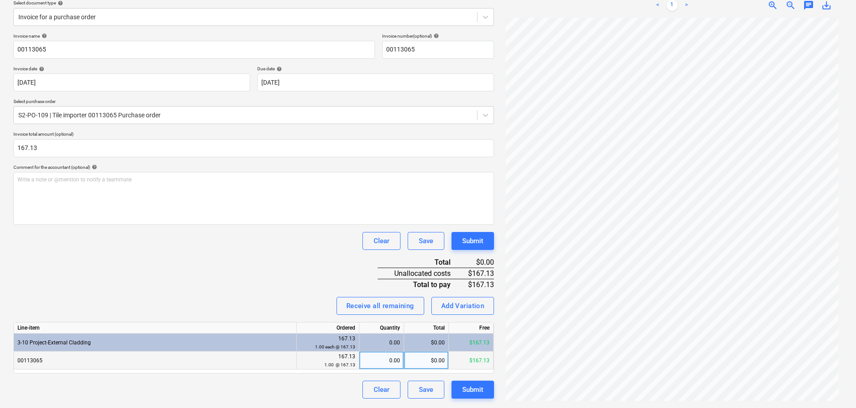
click at [391, 360] on div "0.00" at bounding box center [381, 360] width 37 height 18
type input "1"
click at [106, 266] on div "Invoice name help 00113065 Invoice number (optional) help 00113065 Invoice date…" at bounding box center [253, 215] width 480 height 365
click at [483, 388] on div "Submit" at bounding box center [472, 389] width 21 height 12
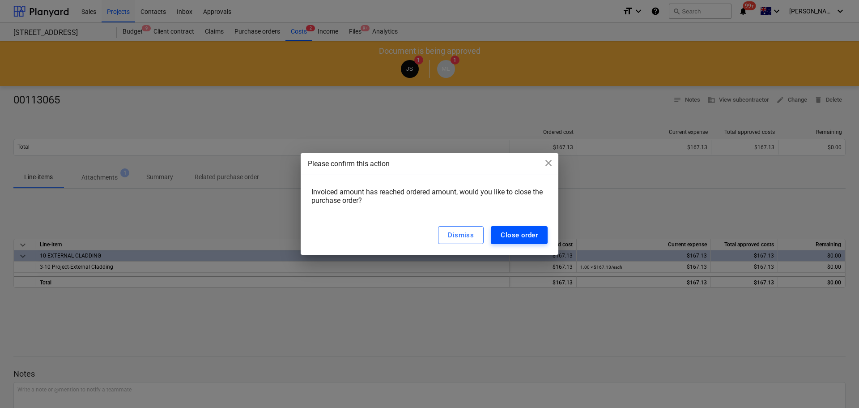
click at [518, 230] on div "Close order" at bounding box center [519, 235] width 37 height 12
